Goal: Task Accomplishment & Management: Manage account settings

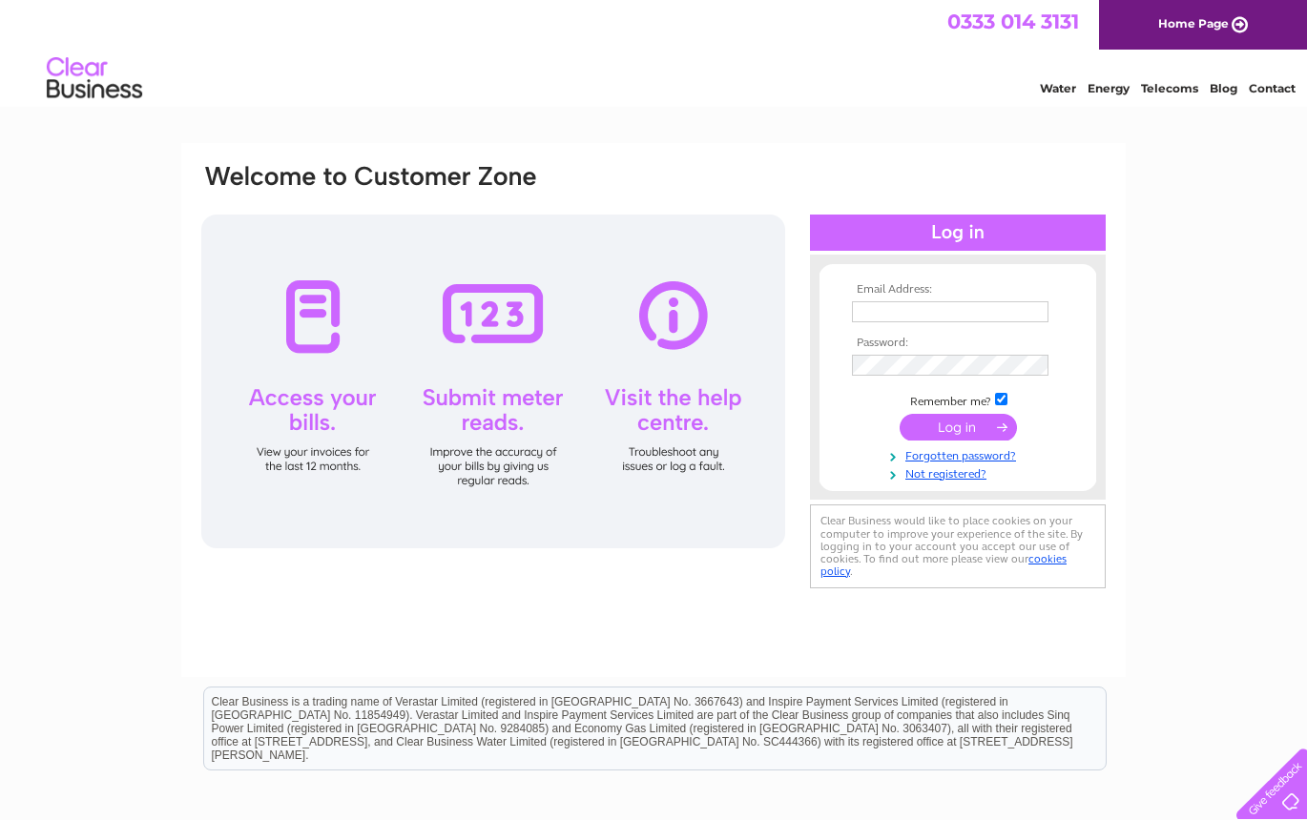
click at [913, 315] on input "text" at bounding box center [950, 311] width 197 height 21
type input "[PERSON_NAME][EMAIL_ADDRESS][DOMAIN_NAME][PERSON_NAME]"
click at [773, 747] on div "Clear Business is a trading name of Verastar Limited (registered in [GEOGRAPHIC…" at bounding box center [654, 729] width 901 height 82
click at [964, 433] on input "submit" at bounding box center [958, 429] width 117 height 27
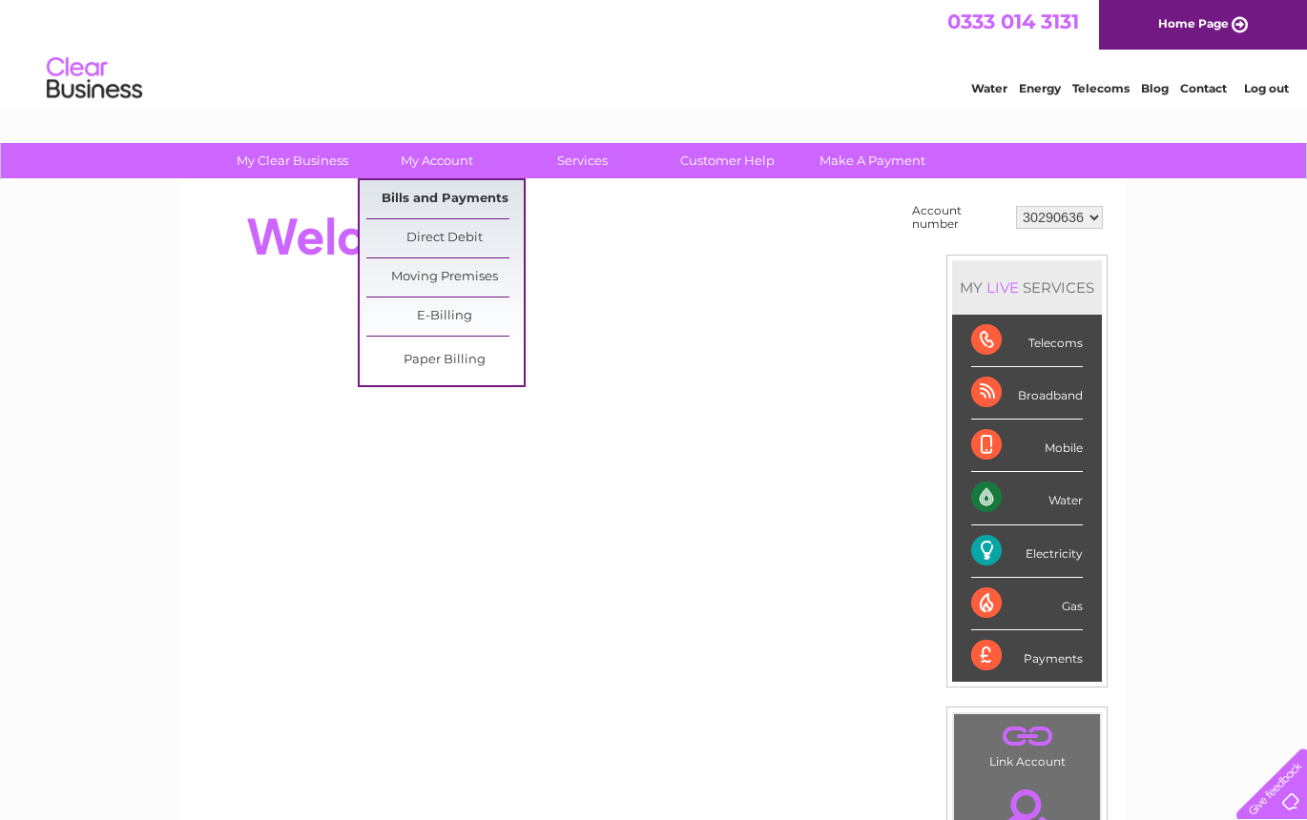
click at [445, 187] on link "Bills and Payments" at bounding box center [444, 199] width 157 height 38
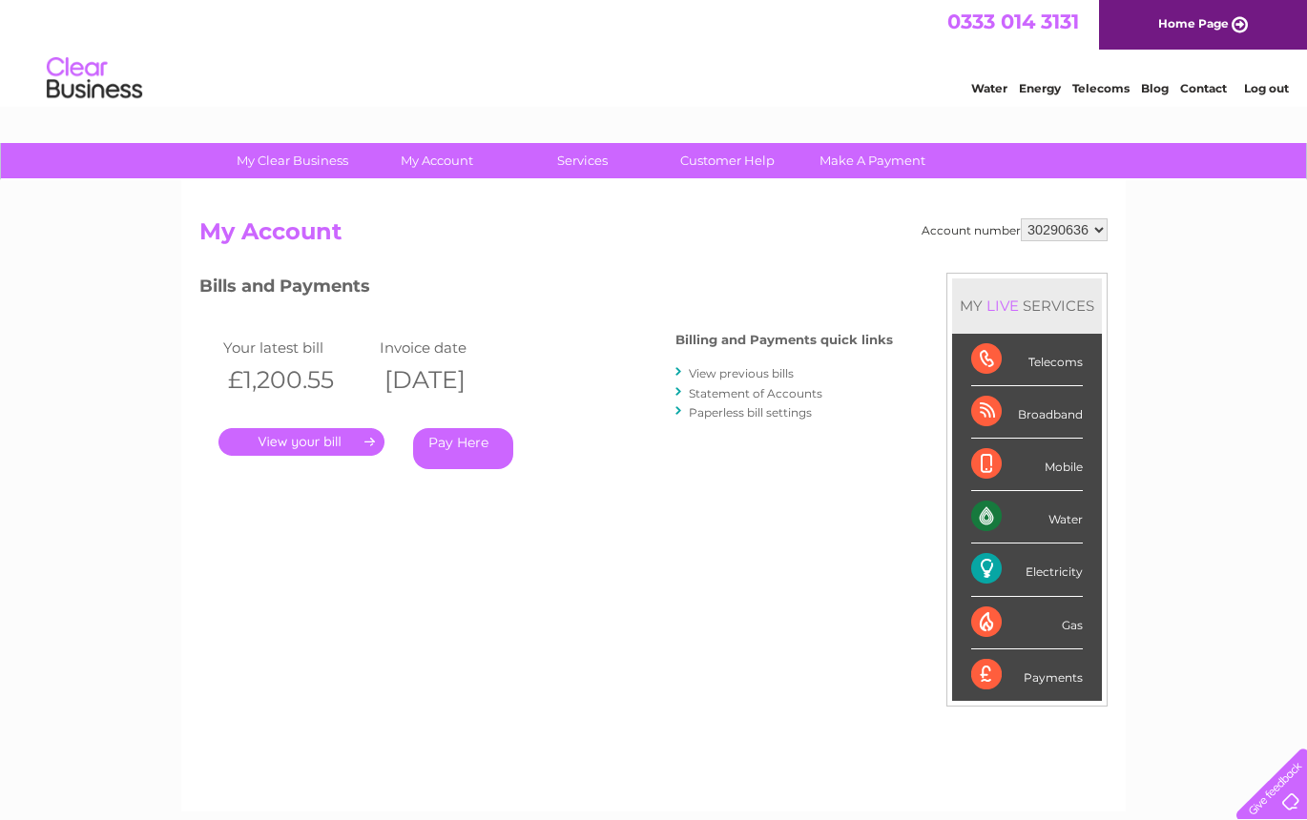
click at [350, 441] on link "." at bounding box center [301, 442] width 166 height 28
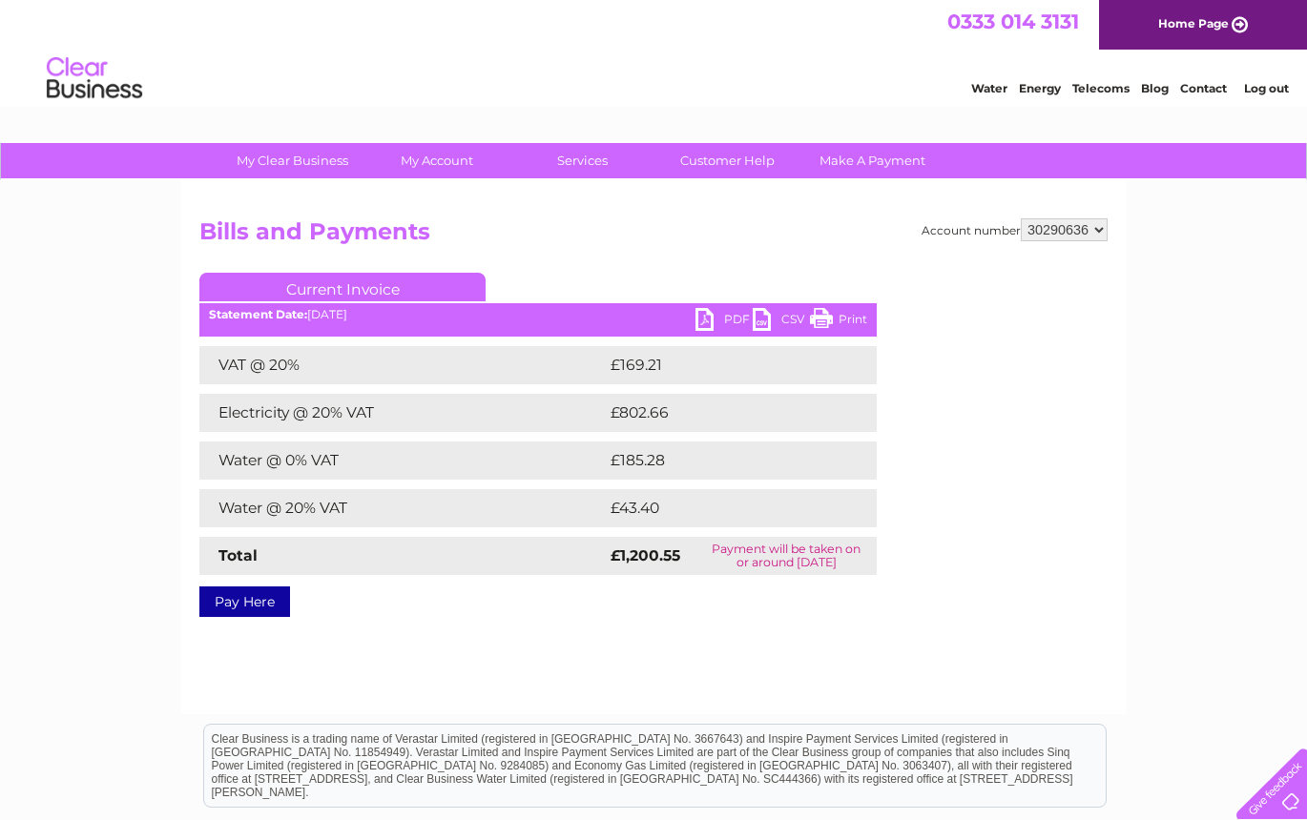
click at [727, 317] on link "PDF" at bounding box center [723, 322] width 57 height 28
